Goal: Transaction & Acquisition: Obtain resource

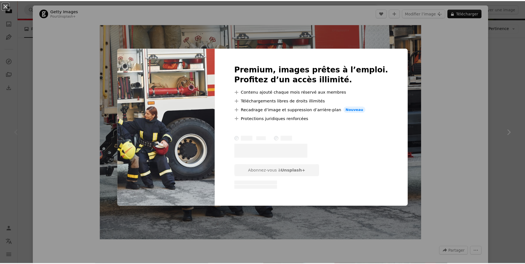
scroll to position [66, 0]
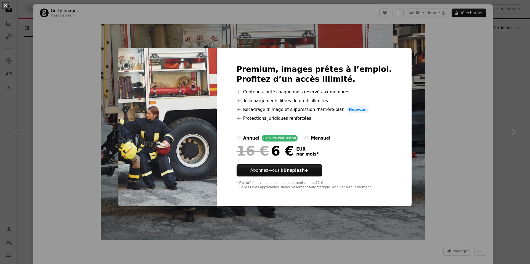
click at [442, 102] on div "An X shape Premium, images prêtes à l’emploi. Profitez d’un accès illimité. A p…" at bounding box center [265, 132] width 530 height 264
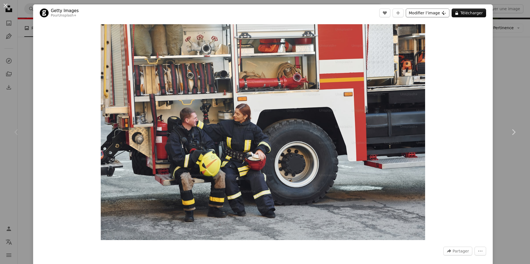
click at [426, 13] on button "Modifier l’image Plus sign for Unsplash+" at bounding box center [427, 13] width 44 height 9
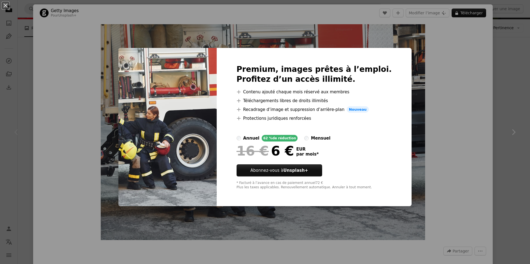
click at [314, 138] on label "mensuel" at bounding box center [317, 138] width 26 height 7
click at [442, 114] on div "An X shape Premium, images prêtes à l’emploi. Profitez d’un accès illimité. A p…" at bounding box center [265, 132] width 530 height 264
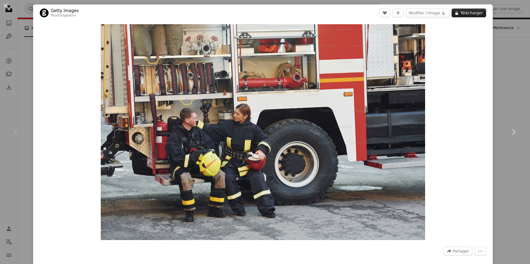
click at [455, 15] on button "A lock Télécharger" at bounding box center [468, 13] width 34 height 9
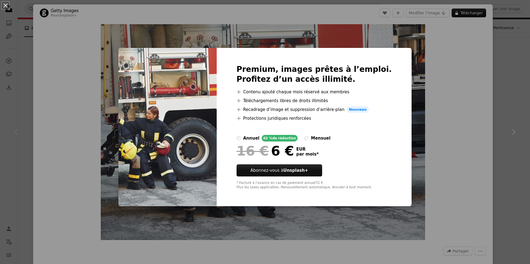
click at [453, 59] on div "An X shape Premium, images prêtes à l’emploi. Profitez d’un accès illimité. A p…" at bounding box center [265, 132] width 530 height 264
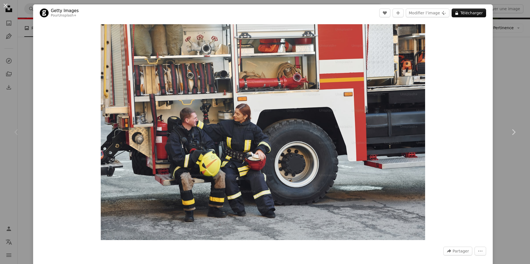
click at [30, 43] on div "An X shape Chevron left Chevron right Getty Images Pour Unsplash+ A heart A plu…" at bounding box center [265, 132] width 530 height 264
